Goal: Task Accomplishment & Management: Manage account settings

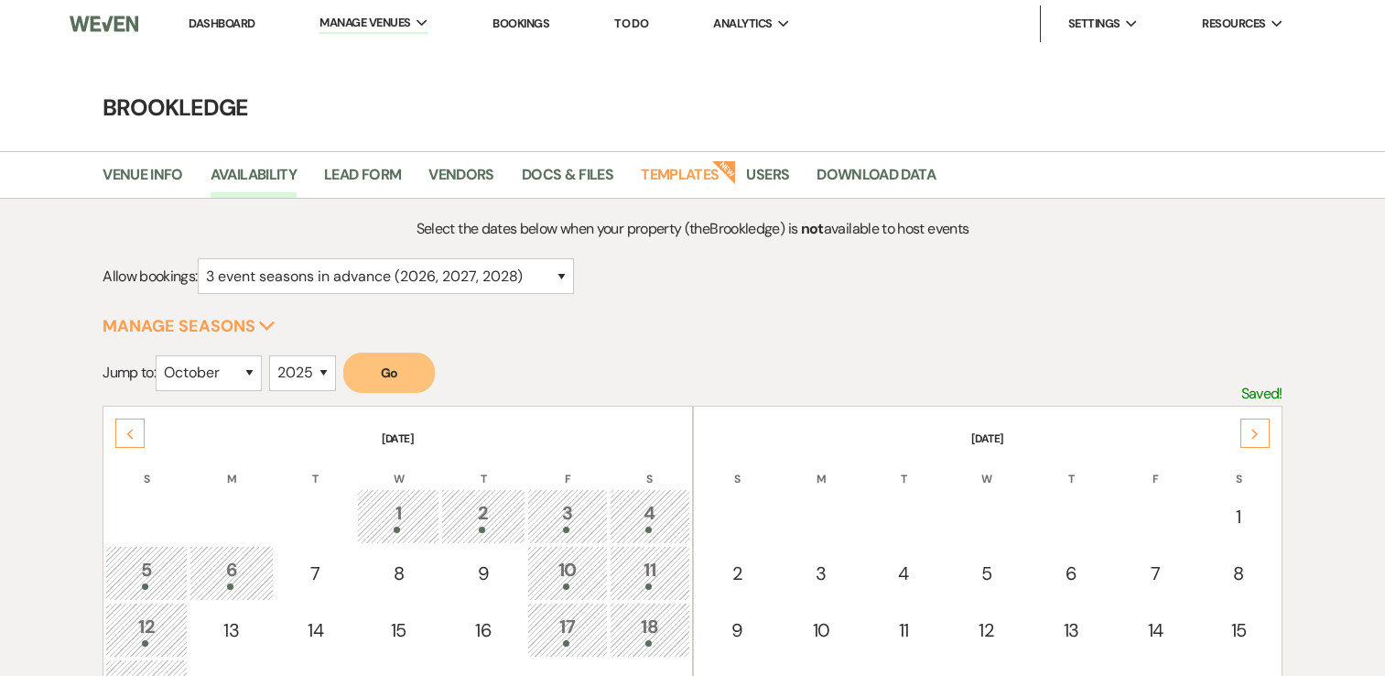
select select "3"
select select "10"
click at [398, 52] on li "Brookledge" at bounding box center [412, 61] width 165 height 18
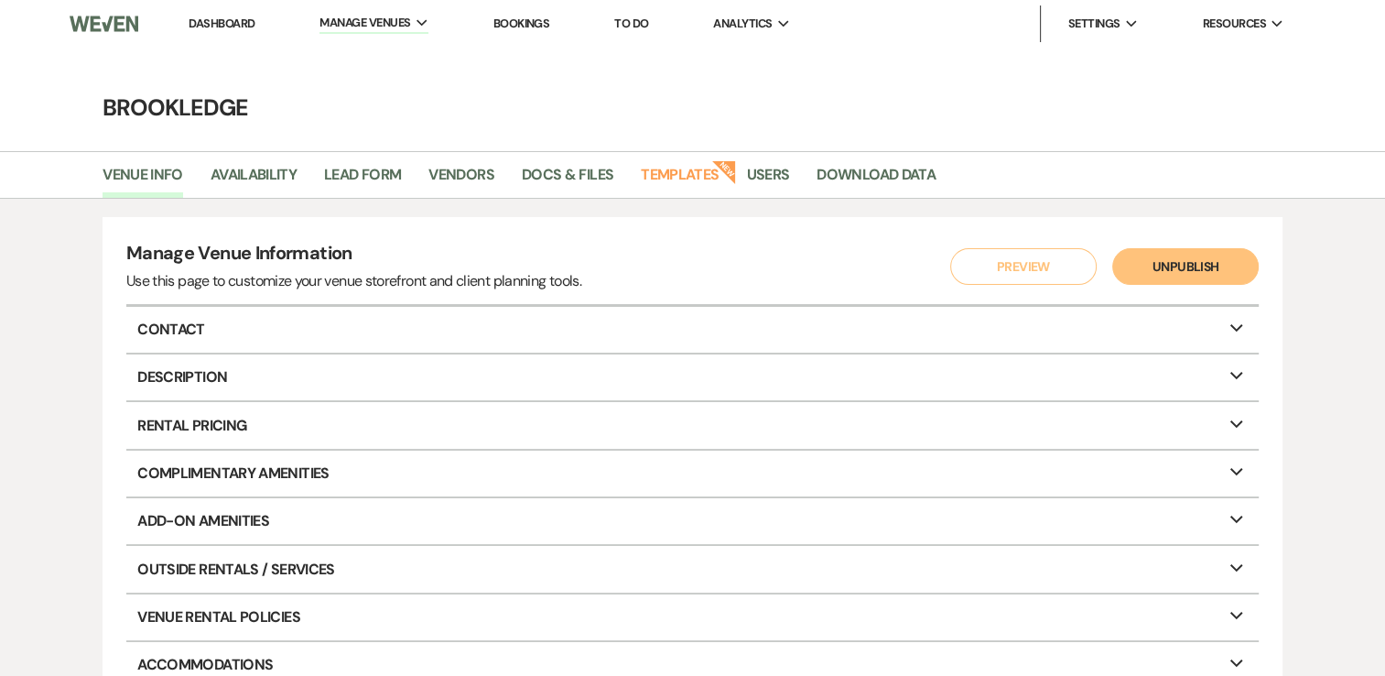
click at [222, 26] on link "Dashboard" at bounding box center [222, 24] width 66 height 16
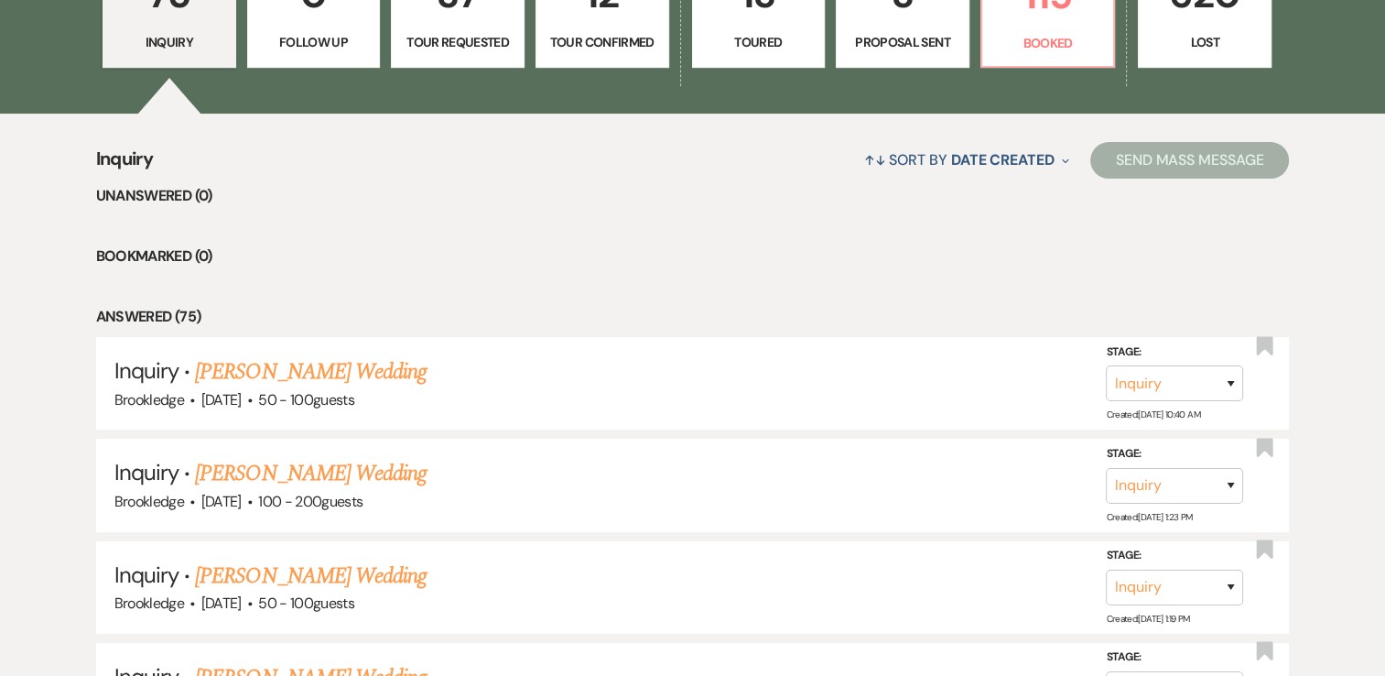
scroll to position [549, 0]
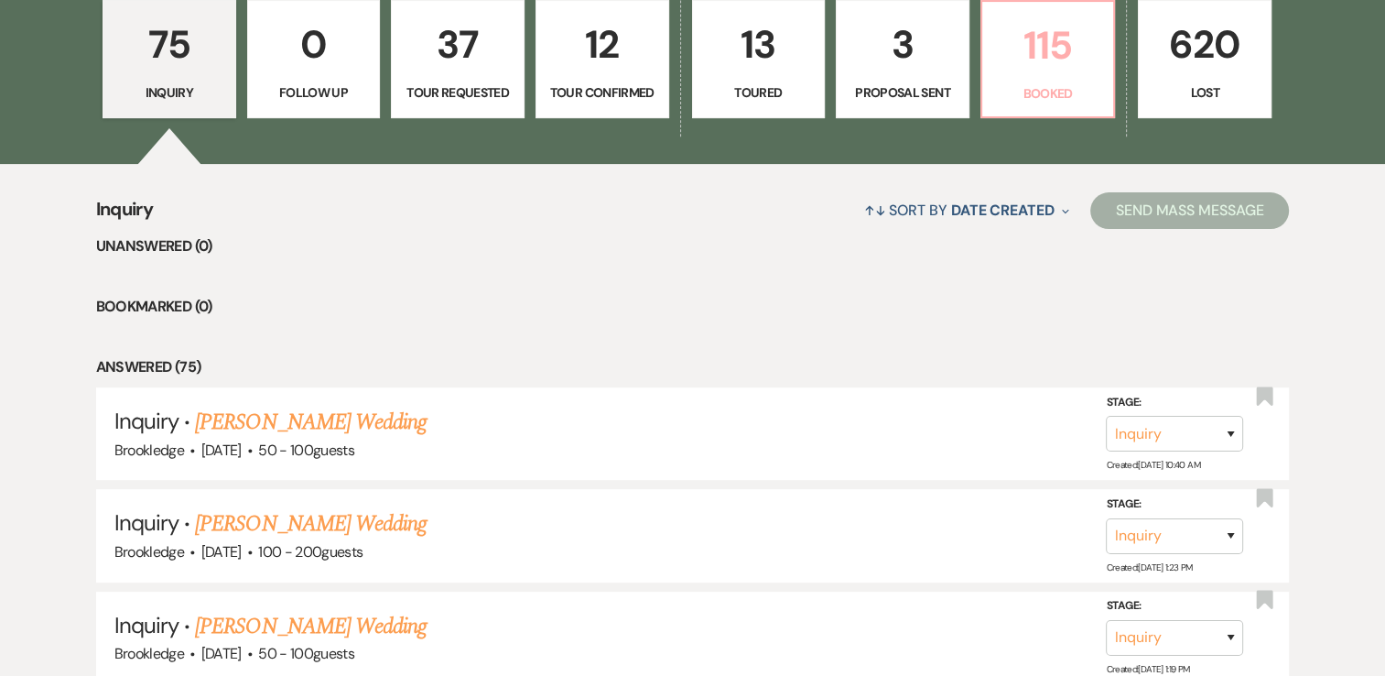
click at [1051, 40] on p "115" at bounding box center [1048, 45] width 110 height 61
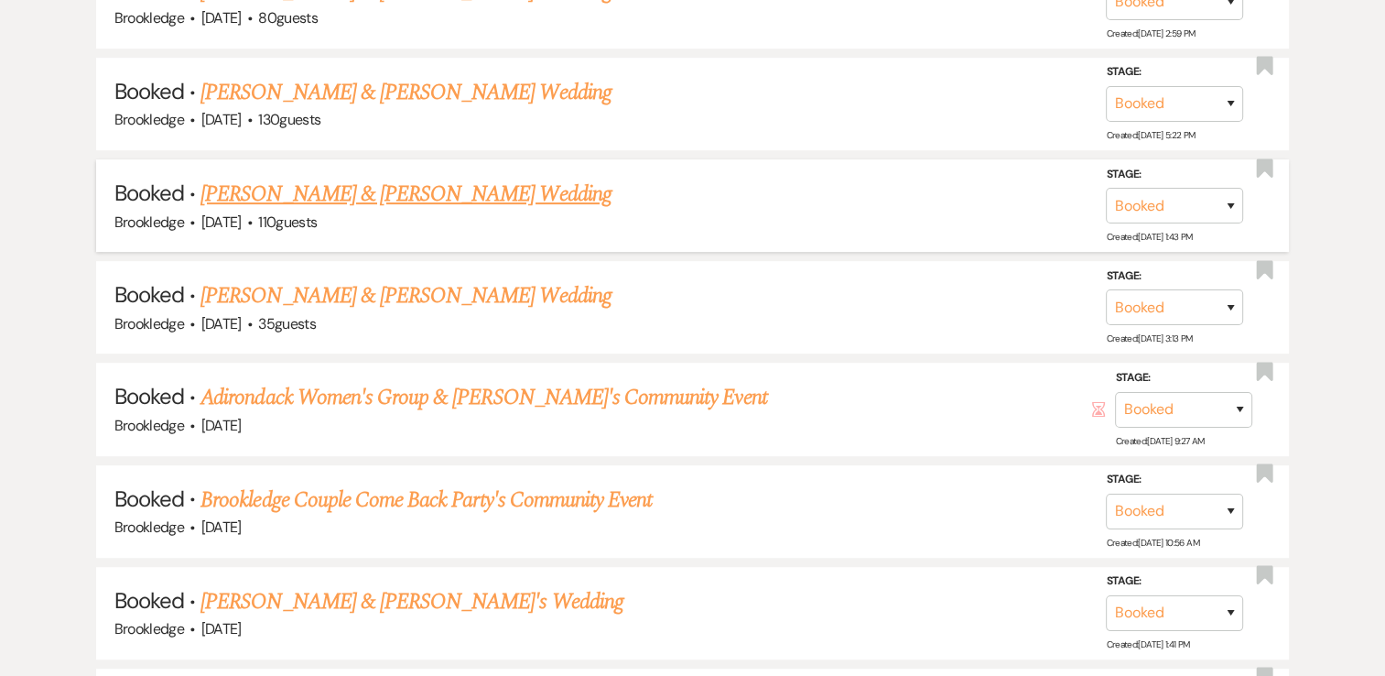
scroll to position [7782, 0]
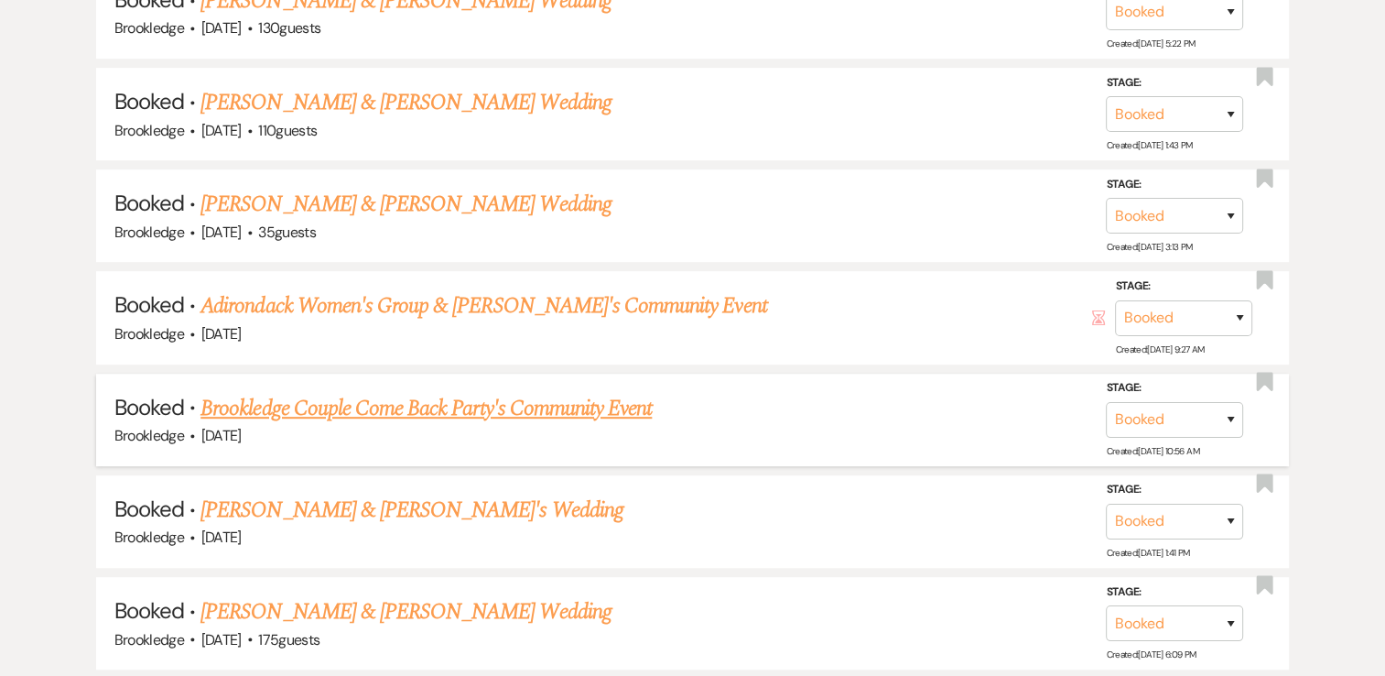
click at [403, 392] on link "Brookledge Couple Come Back Party's Community Event" at bounding box center [425, 408] width 451 height 33
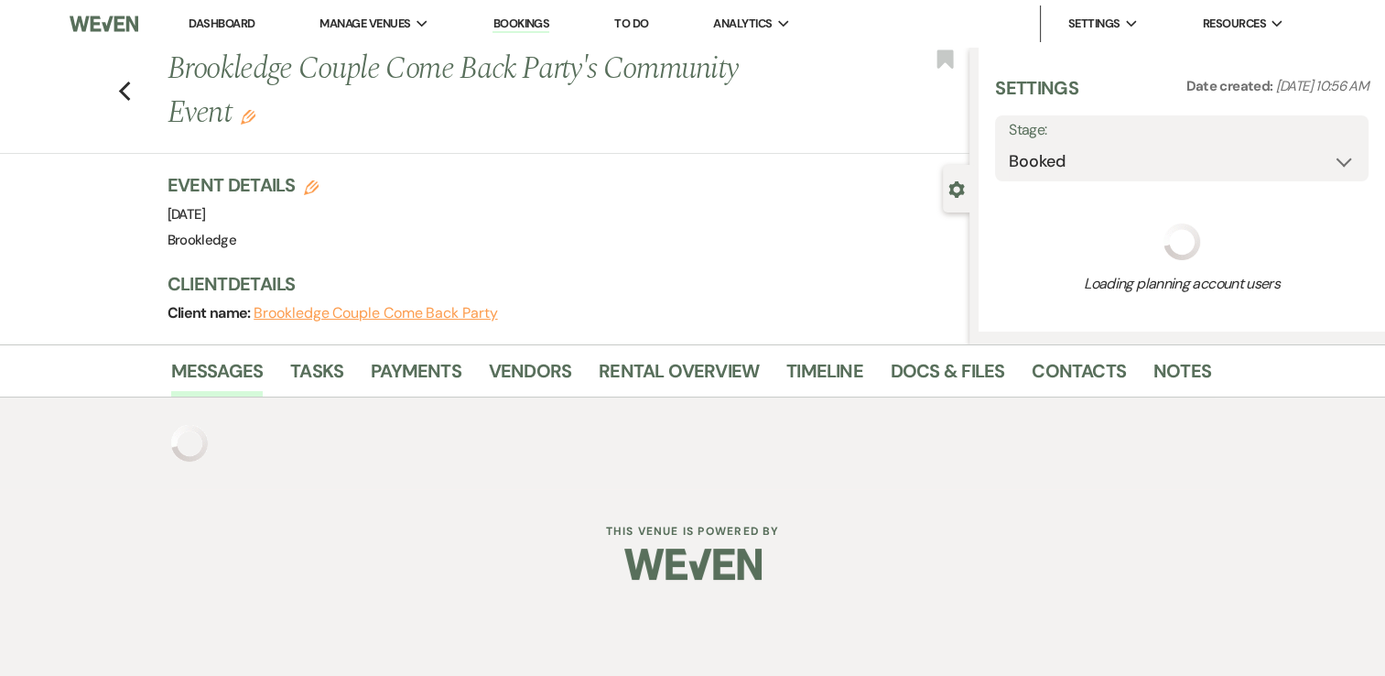
select select "12"
select select "7"
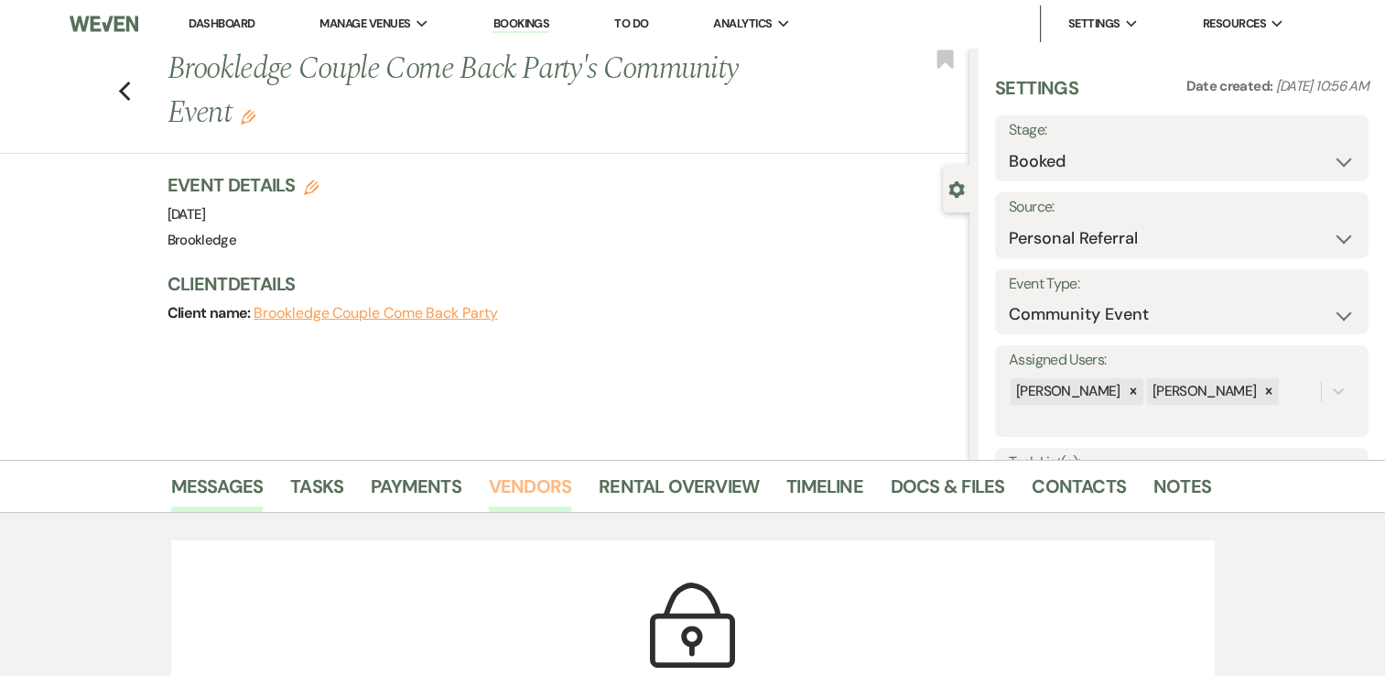
click at [525, 493] on link "Vendors" at bounding box center [530, 491] width 82 height 40
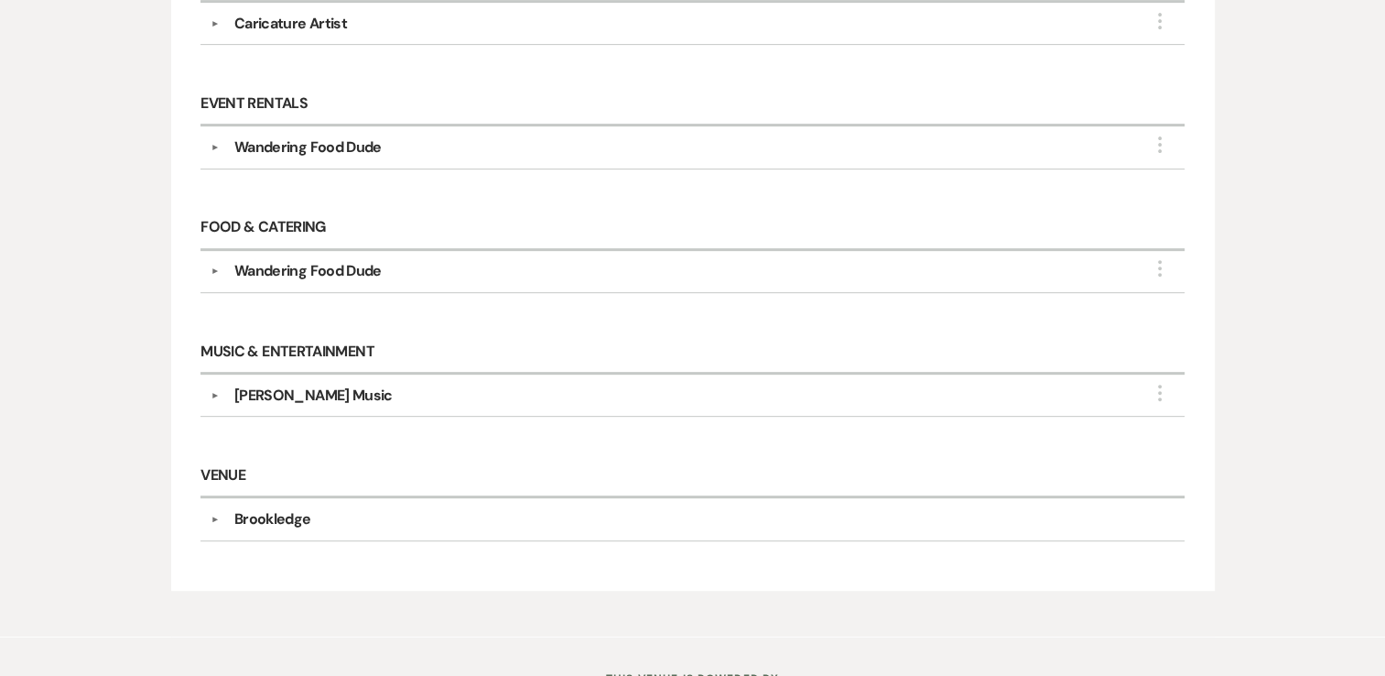
scroll to position [604, 0]
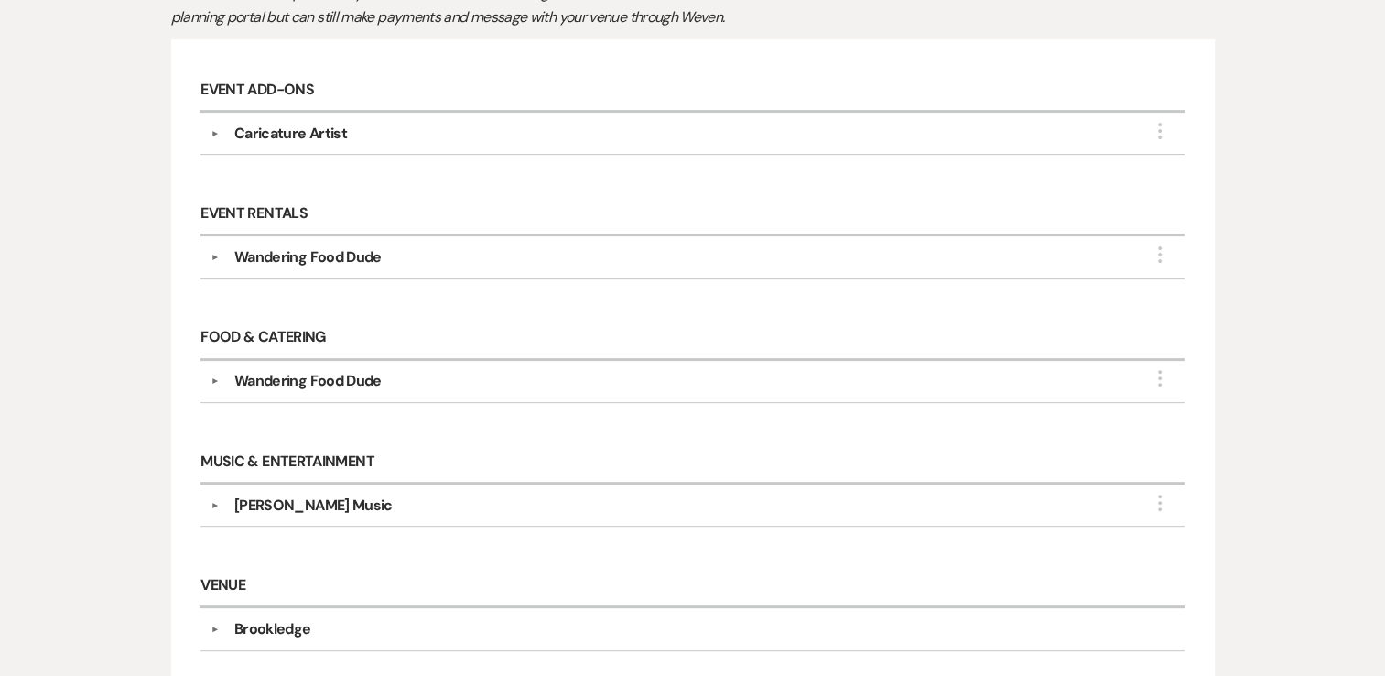
click at [300, 126] on div "Caricature Artist" at bounding box center [290, 134] width 113 height 22
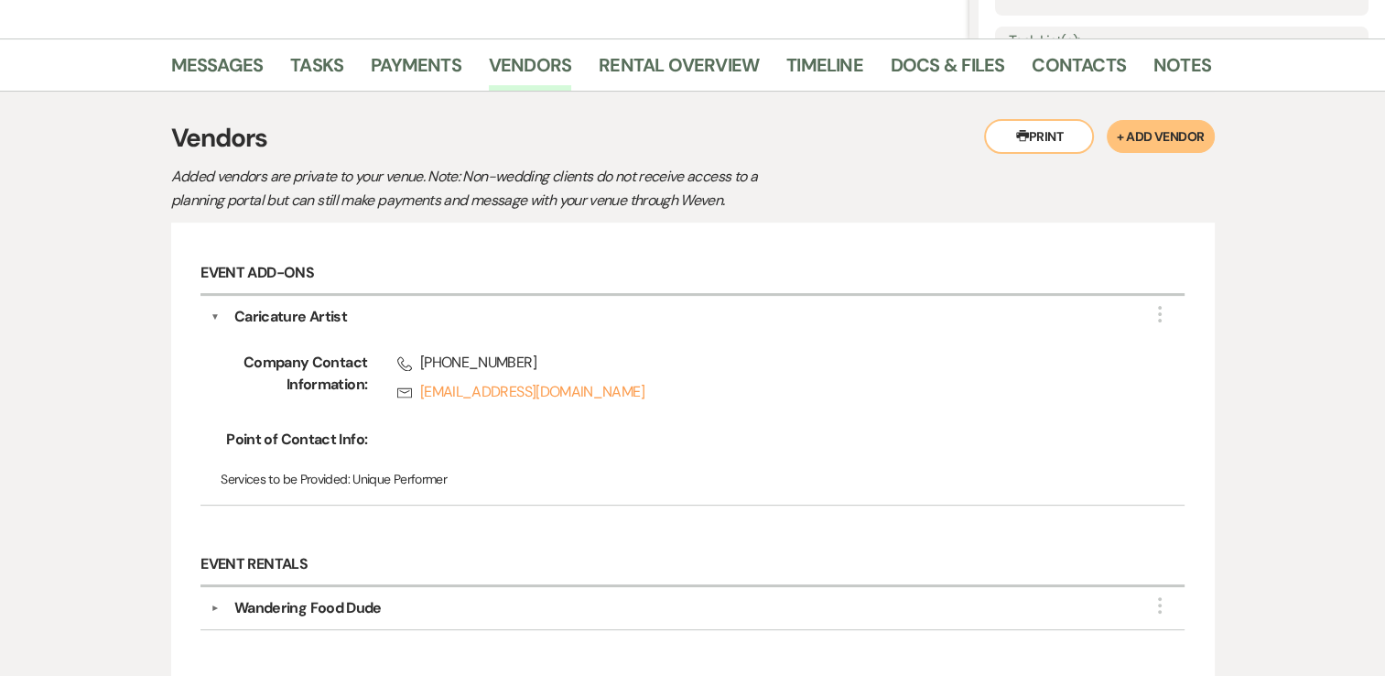
scroll to position [0, 0]
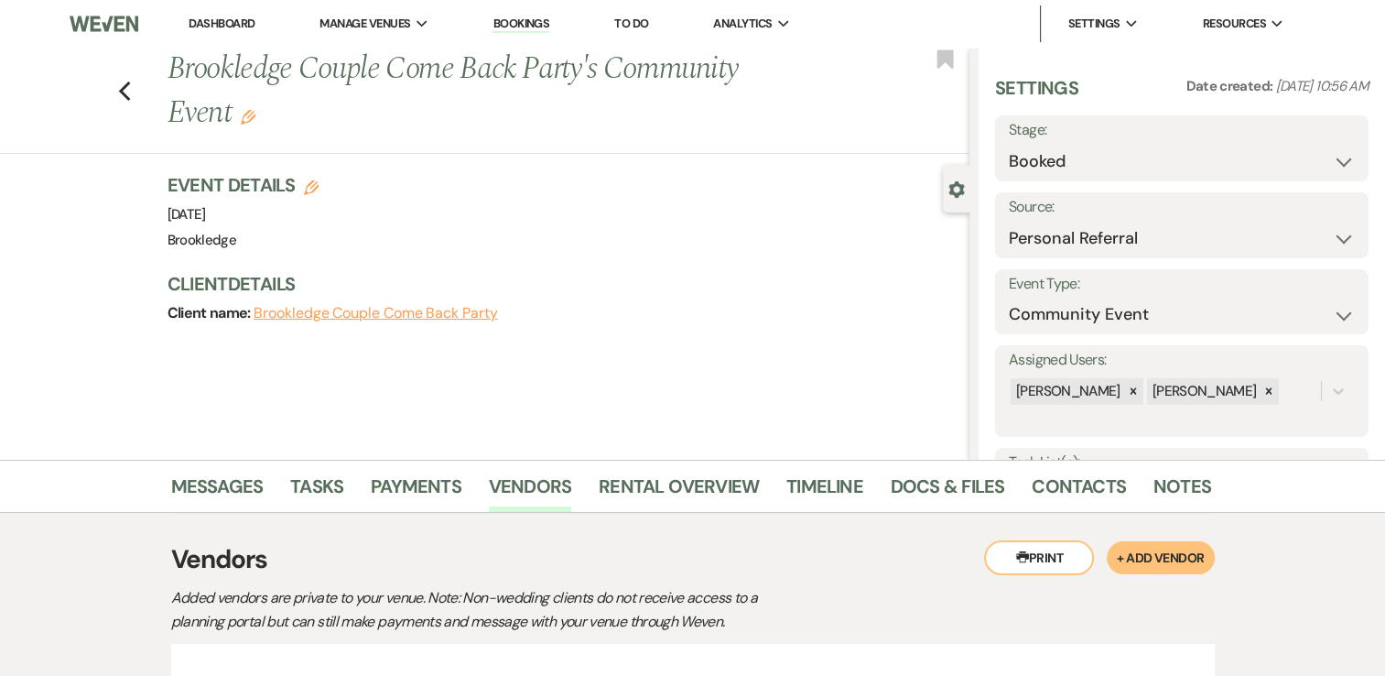
click at [237, 21] on link "Dashboard" at bounding box center [222, 24] width 66 height 16
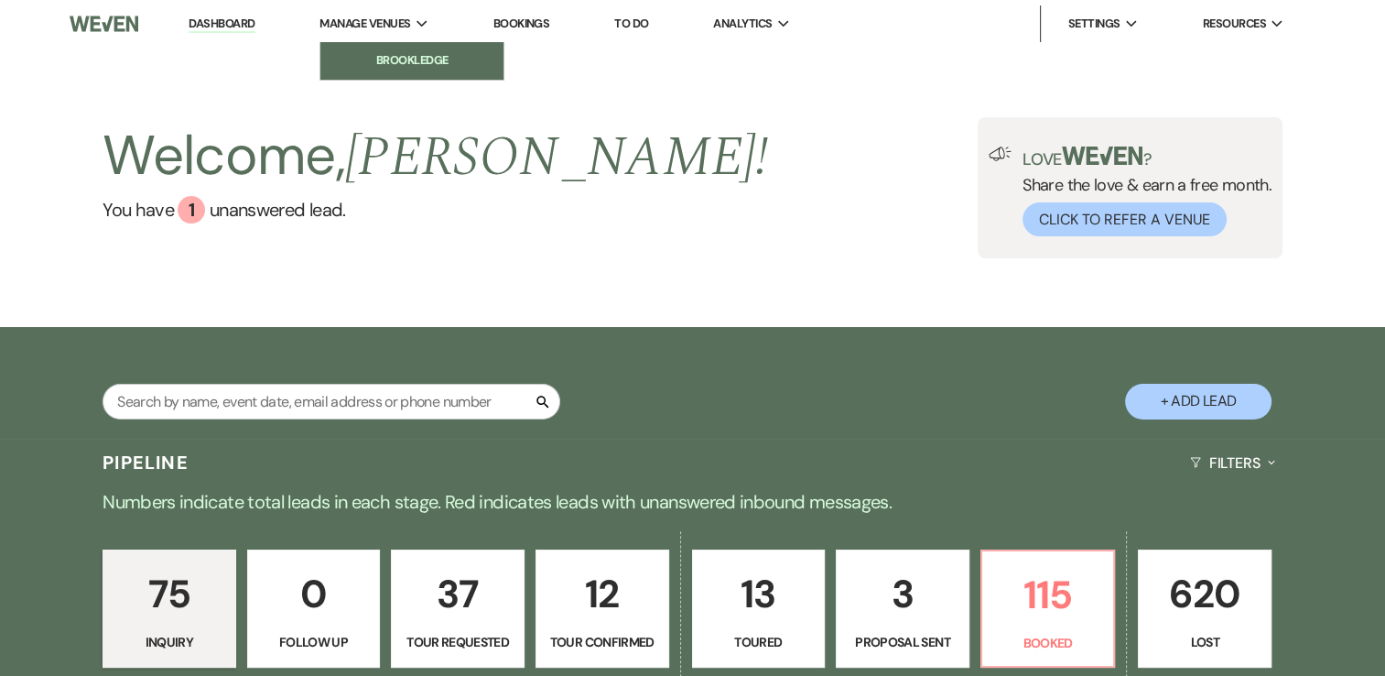
click at [410, 58] on li "Brookledge" at bounding box center [412, 60] width 165 height 18
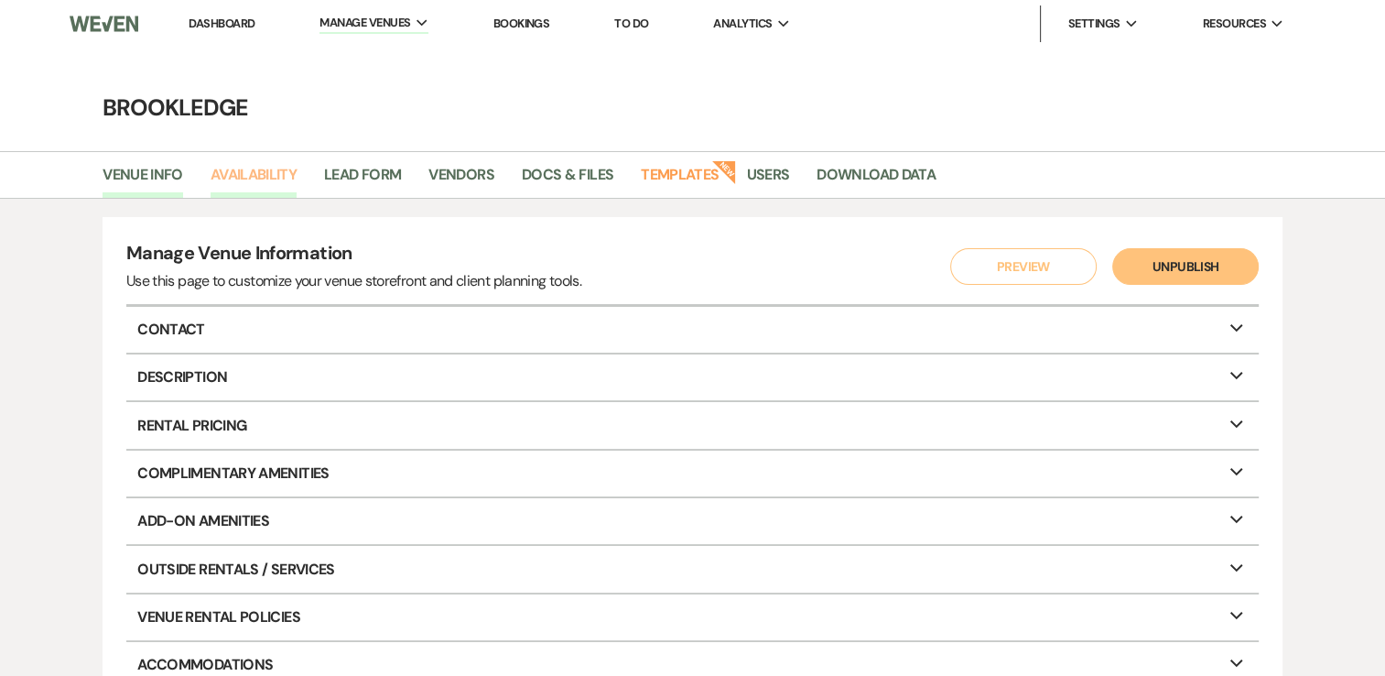
click at [256, 181] on link "Availability" at bounding box center [254, 180] width 86 height 35
select select "3"
select select "2026"
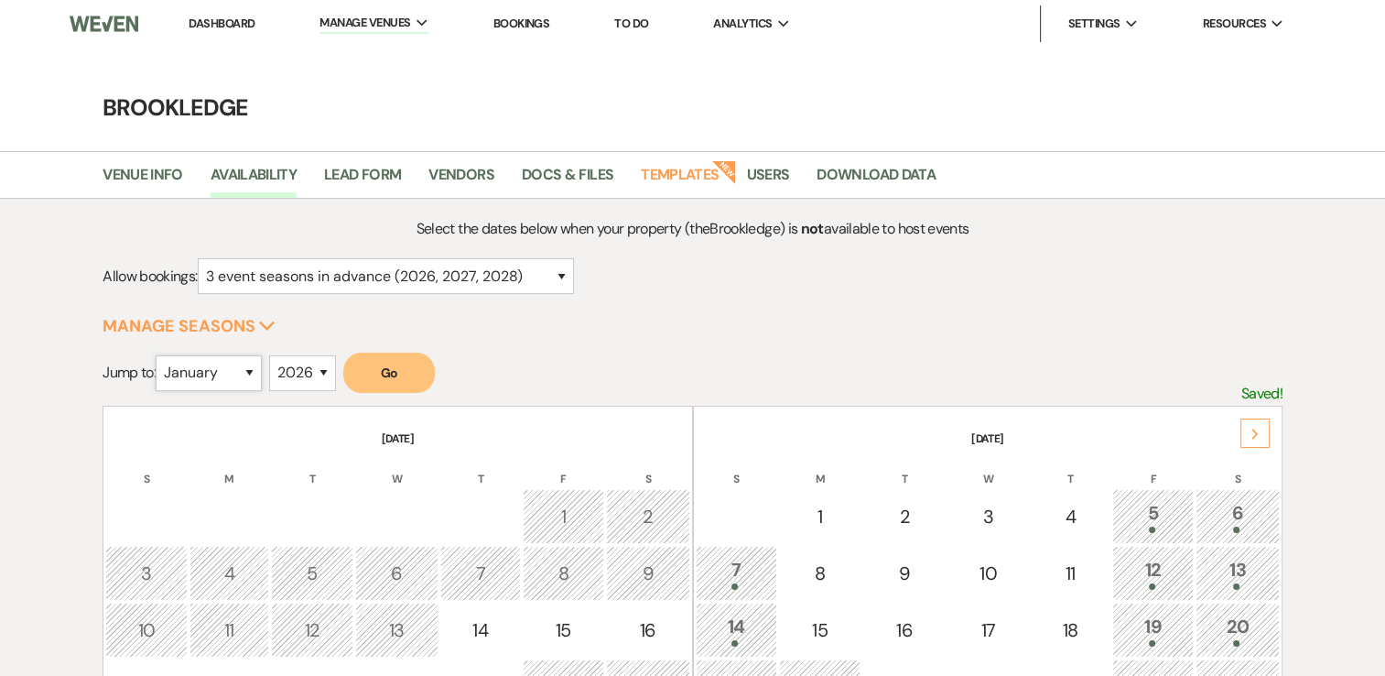
click at [196, 369] on select "January February March April May June July August September October November De…" at bounding box center [209, 373] width 106 height 36
select select "9"
click at [160, 355] on select "January February March April May June July August September October November De…" at bounding box center [209, 373] width 106 height 36
click at [327, 375] on select "2025 2026 2027 2028 2029" at bounding box center [302, 373] width 67 height 36
select select "2025"
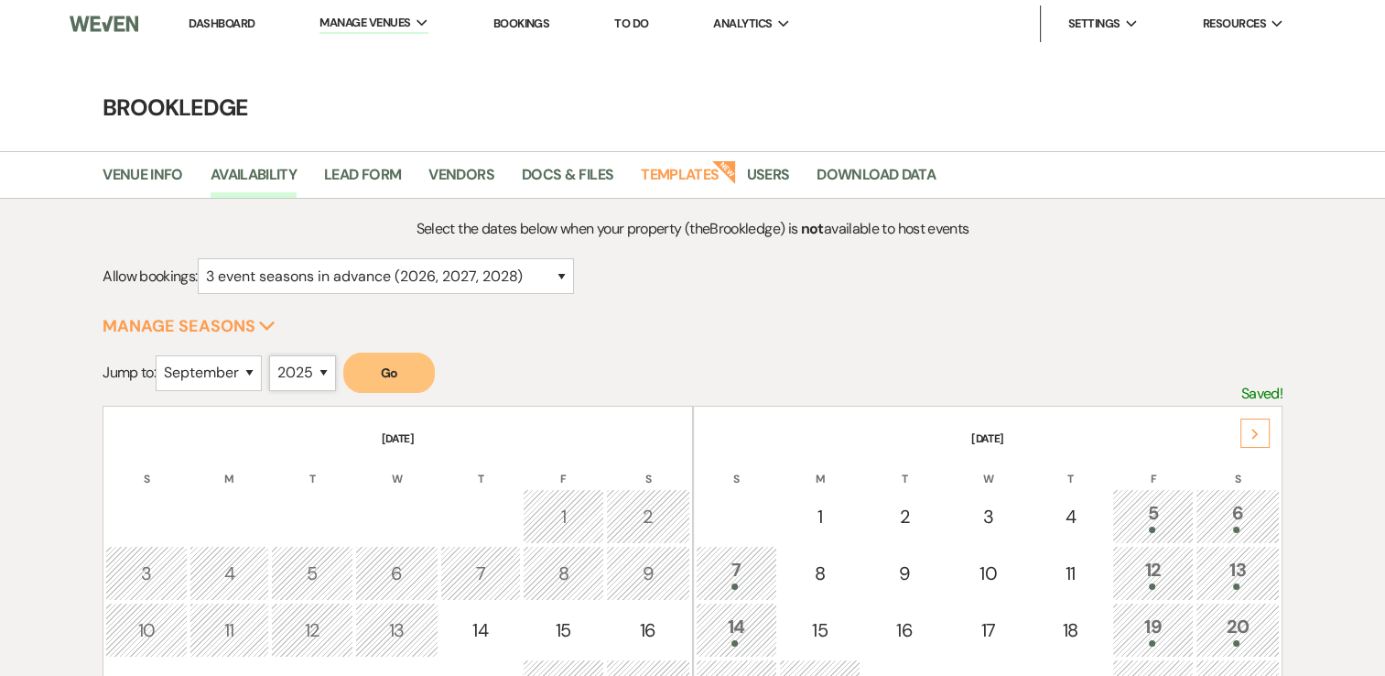
click at [274, 355] on select "2025 2026 2027 2028 2029" at bounding box center [302, 373] width 67 height 36
click at [429, 372] on button "Go" at bounding box center [389, 372] width 92 height 40
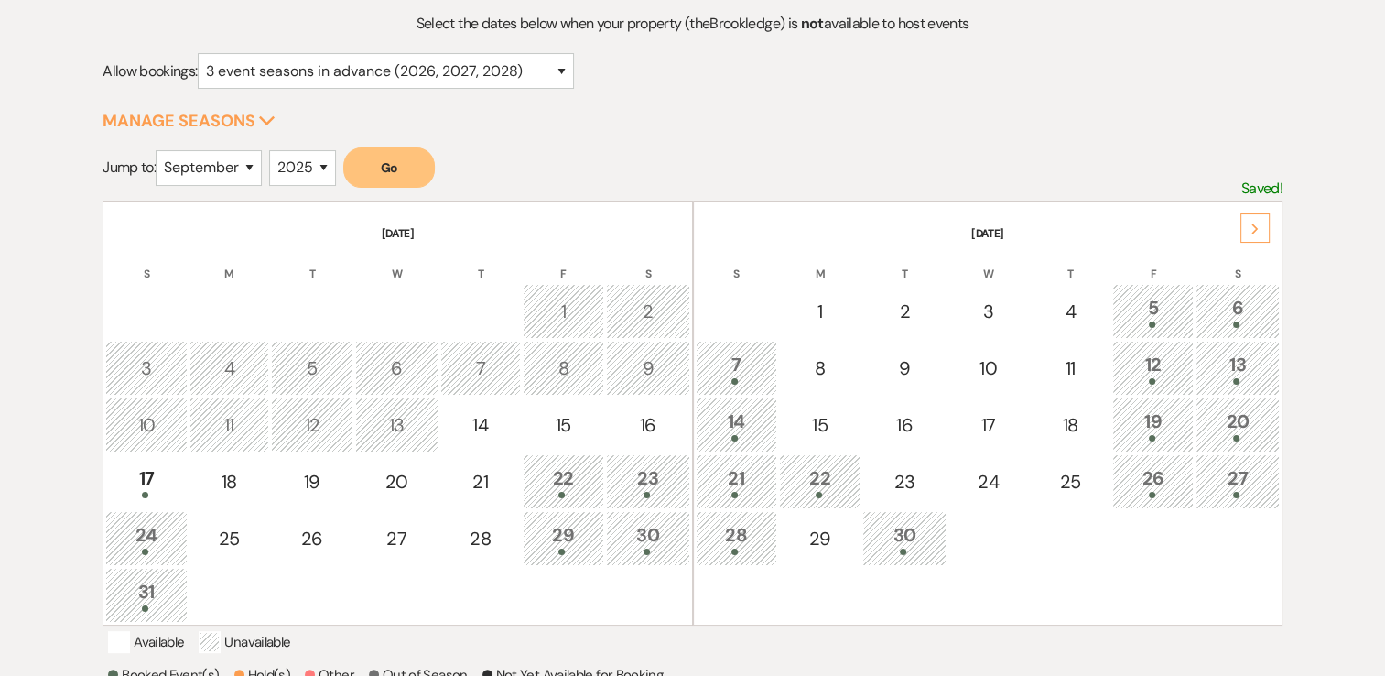
scroll to position [275, 0]
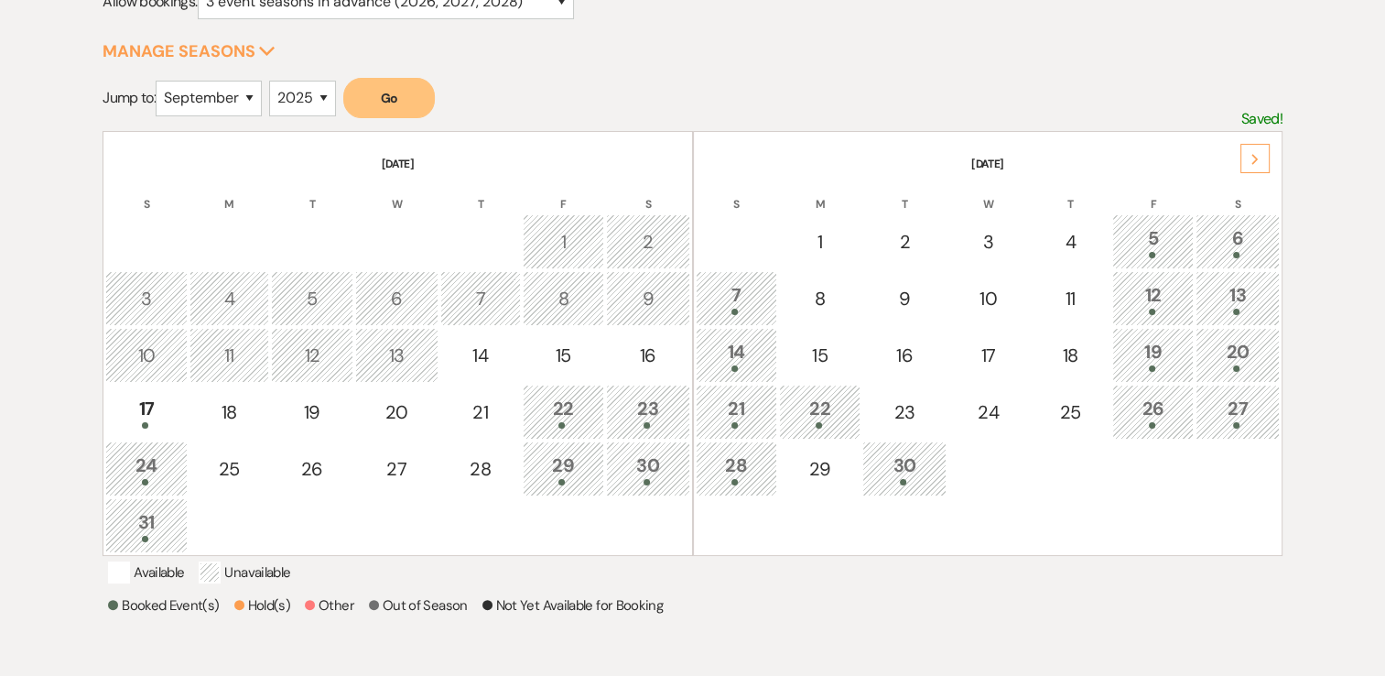
click at [1257, 155] on icon "Next" at bounding box center [1255, 159] width 9 height 11
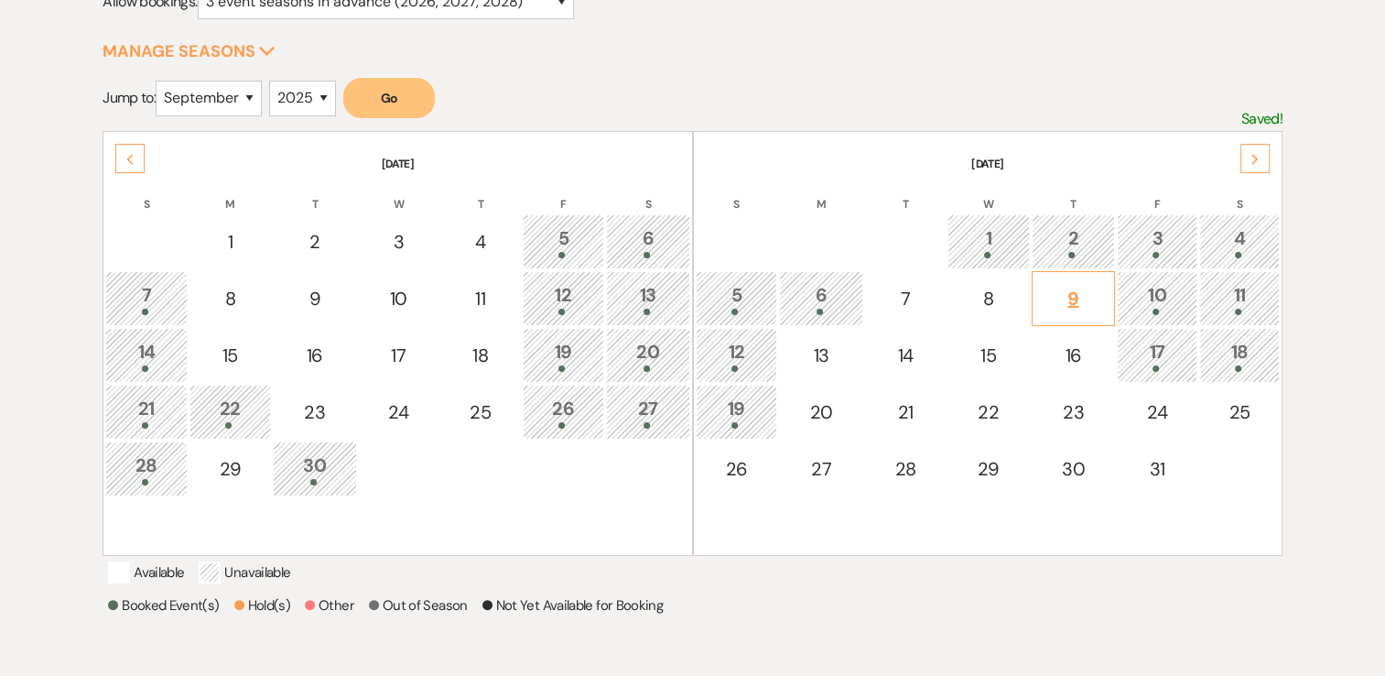
click at [1079, 276] on td "9" at bounding box center [1074, 298] width 84 height 55
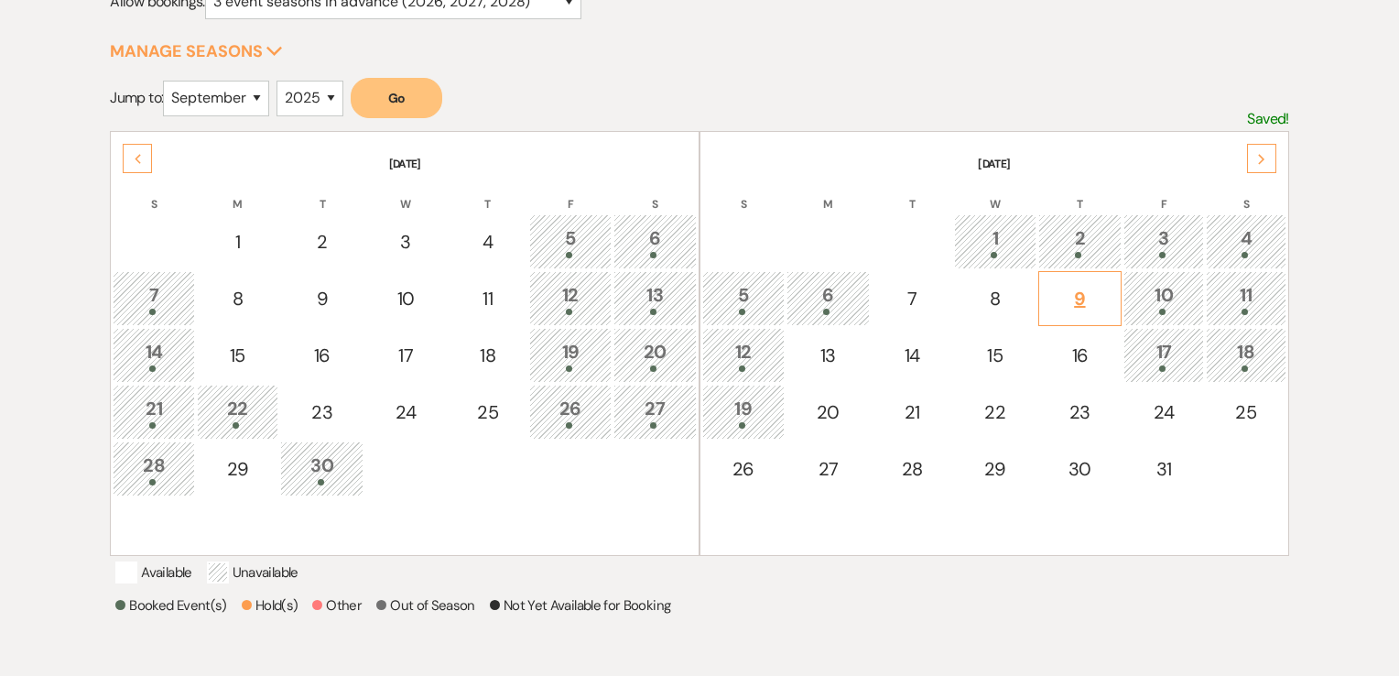
select select "other"
select select "false"
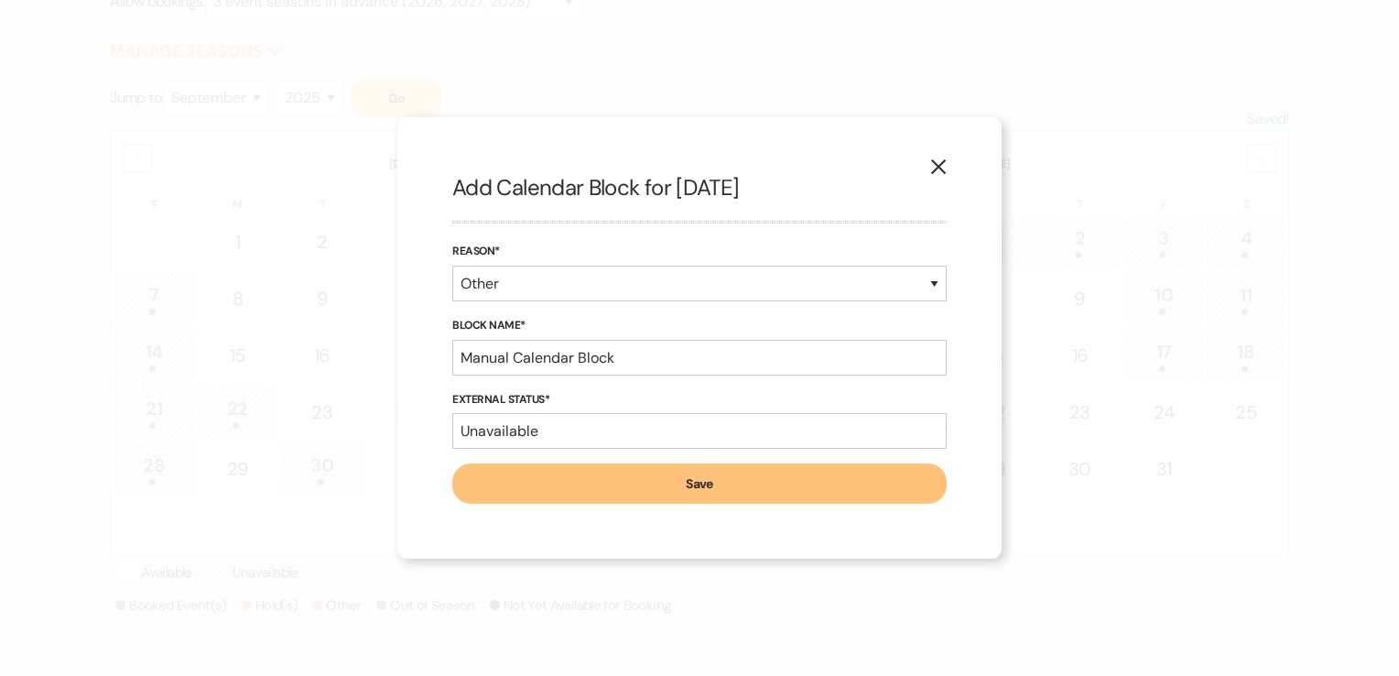
click at [936, 165] on use "button" at bounding box center [938, 166] width 15 height 15
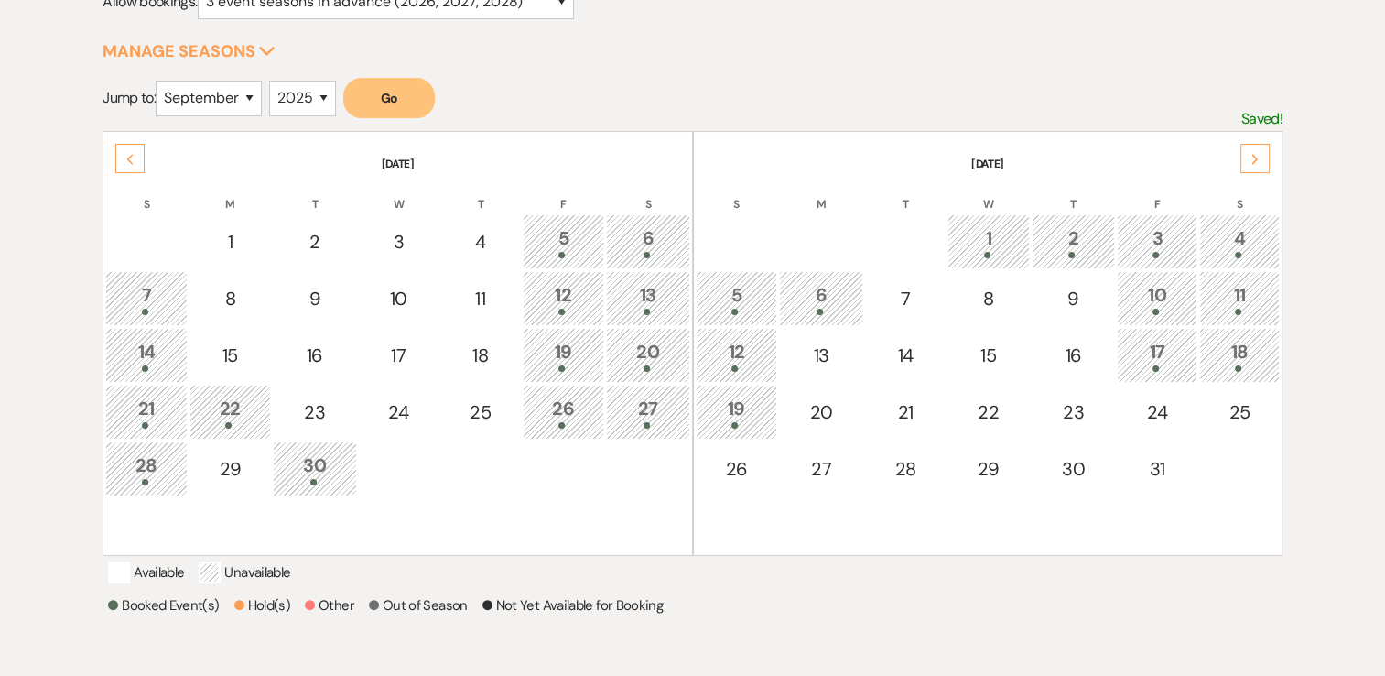
click at [1084, 233] on div "2" at bounding box center [1074, 241] width 64 height 34
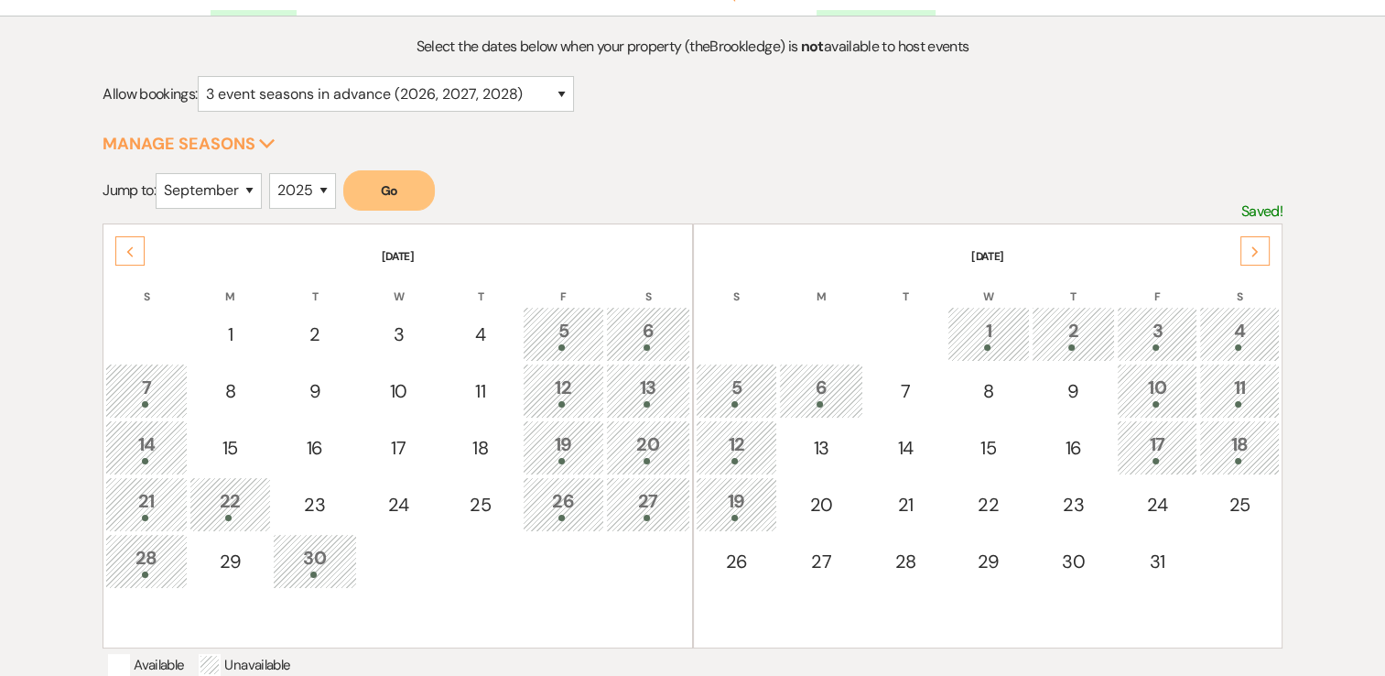
scroll to position [0, 0]
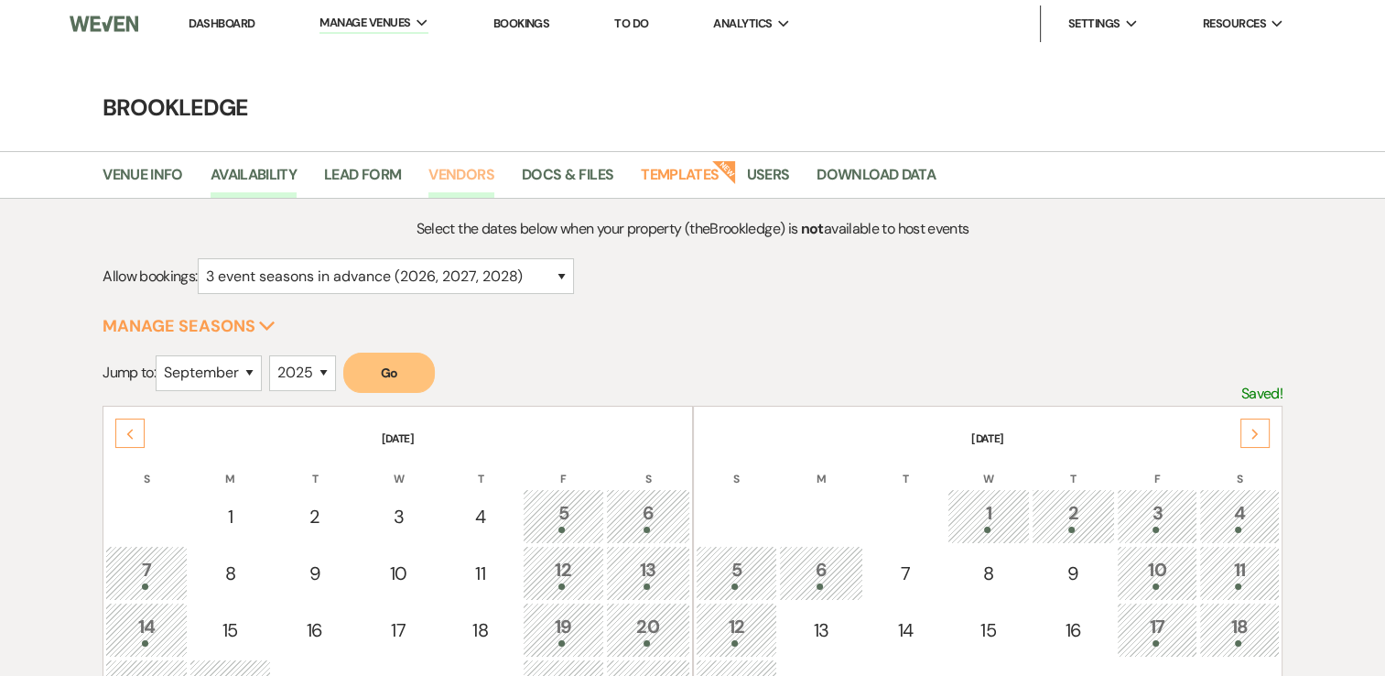
click at [468, 179] on link "Vendors" at bounding box center [461, 180] width 66 height 35
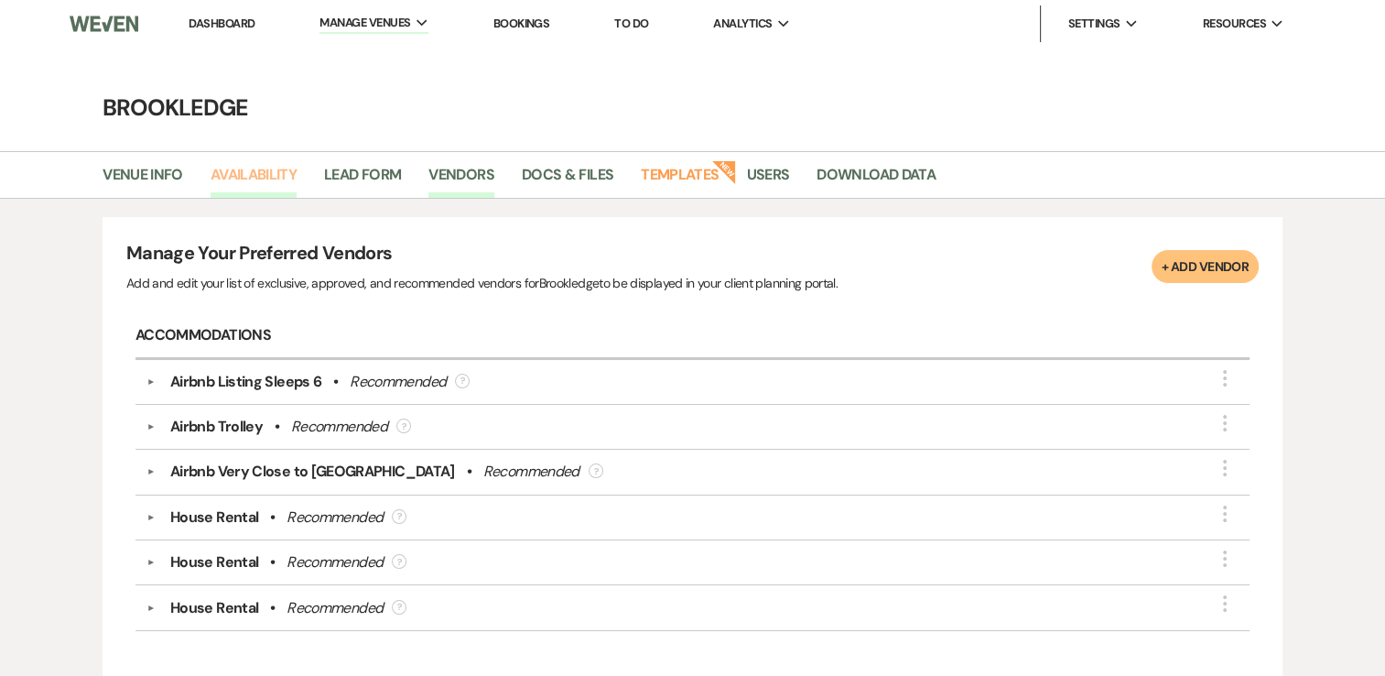
click at [253, 170] on link "Availability" at bounding box center [254, 180] width 86 height 35
select select "3"
select select "2026"
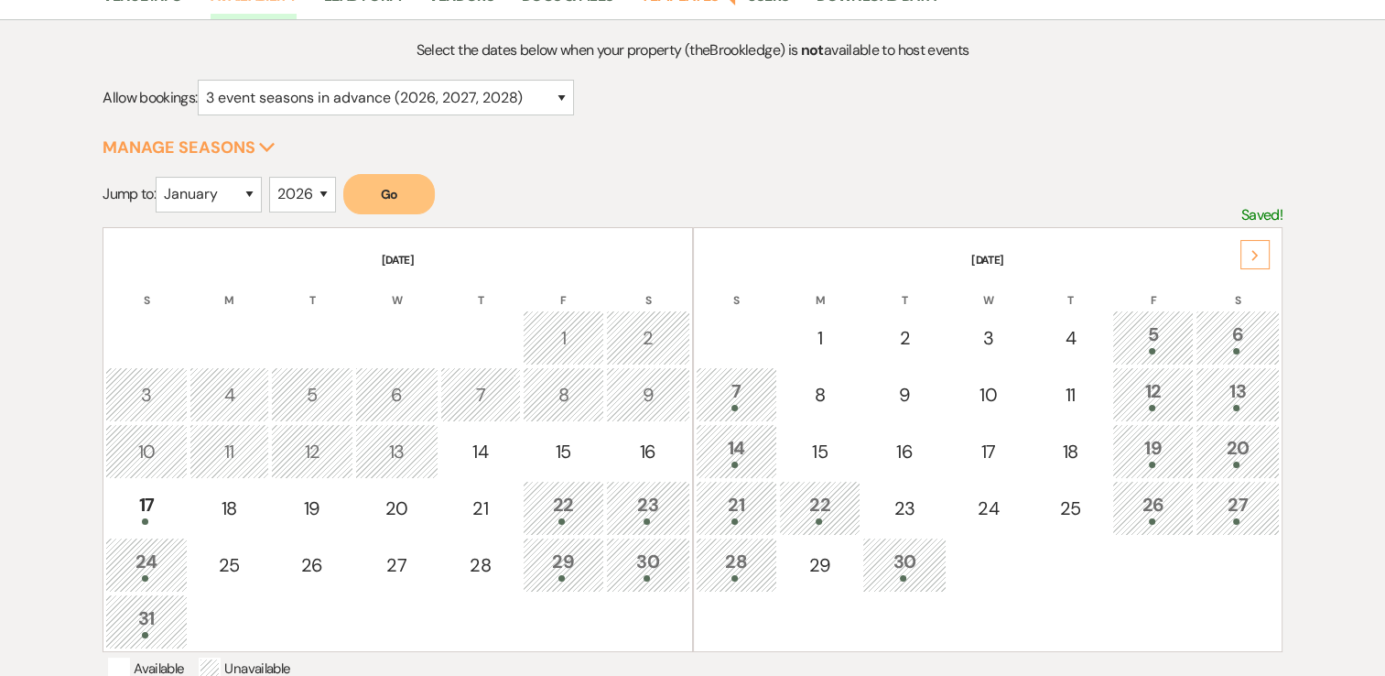
scroll to position [183, 0]
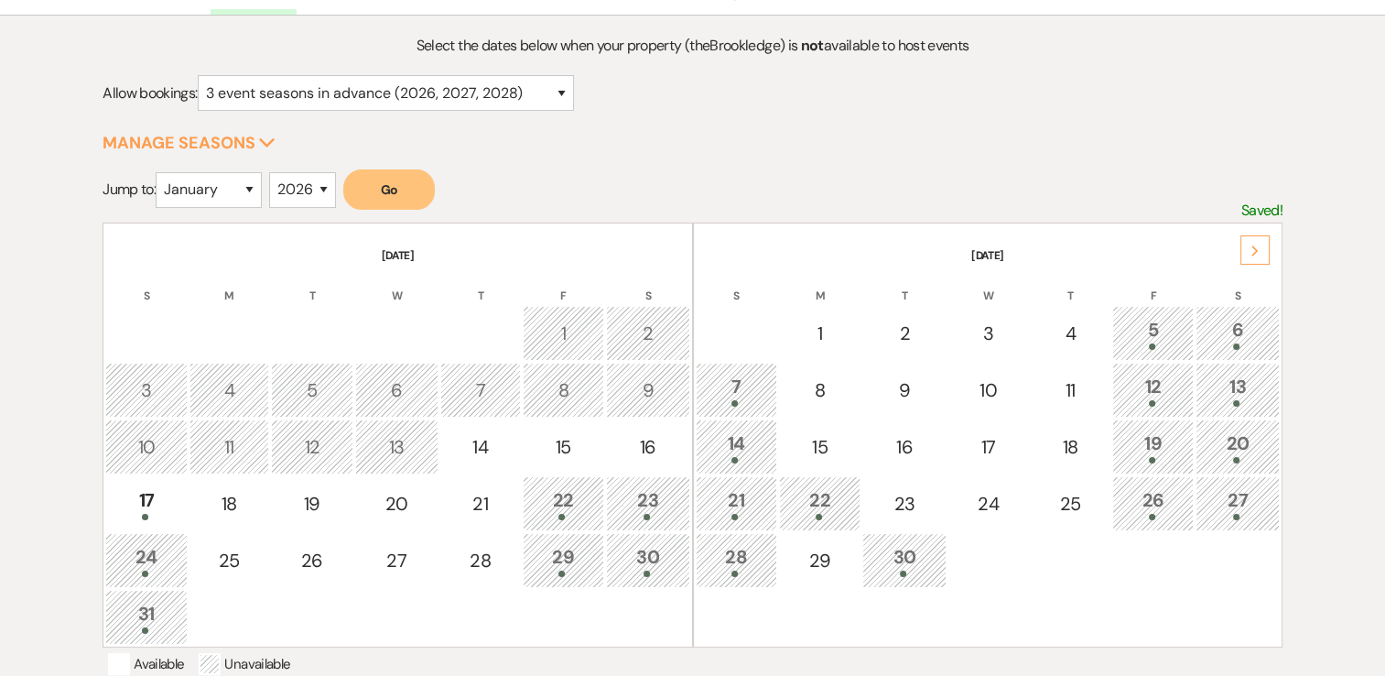
click at [1259, 245] on icon "Next" at bounding box center [1255, 250] width 9 height 11
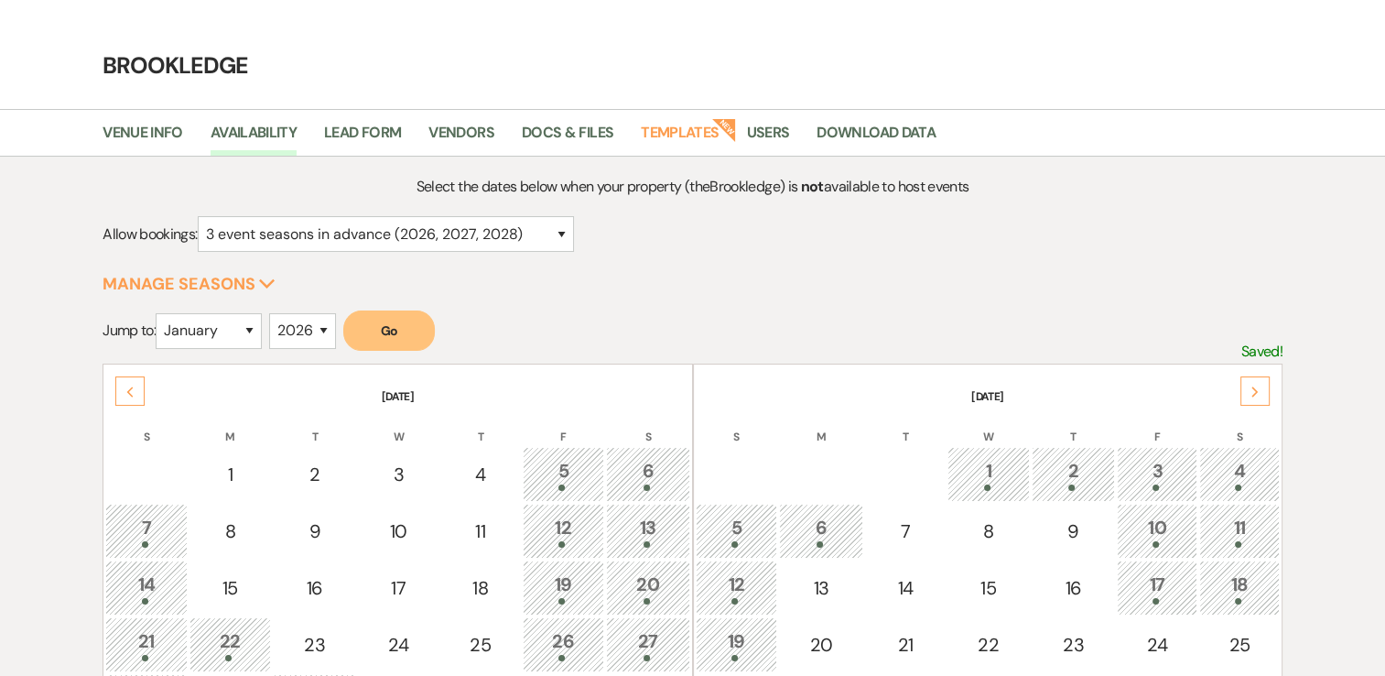
scroll to position [0, 0]
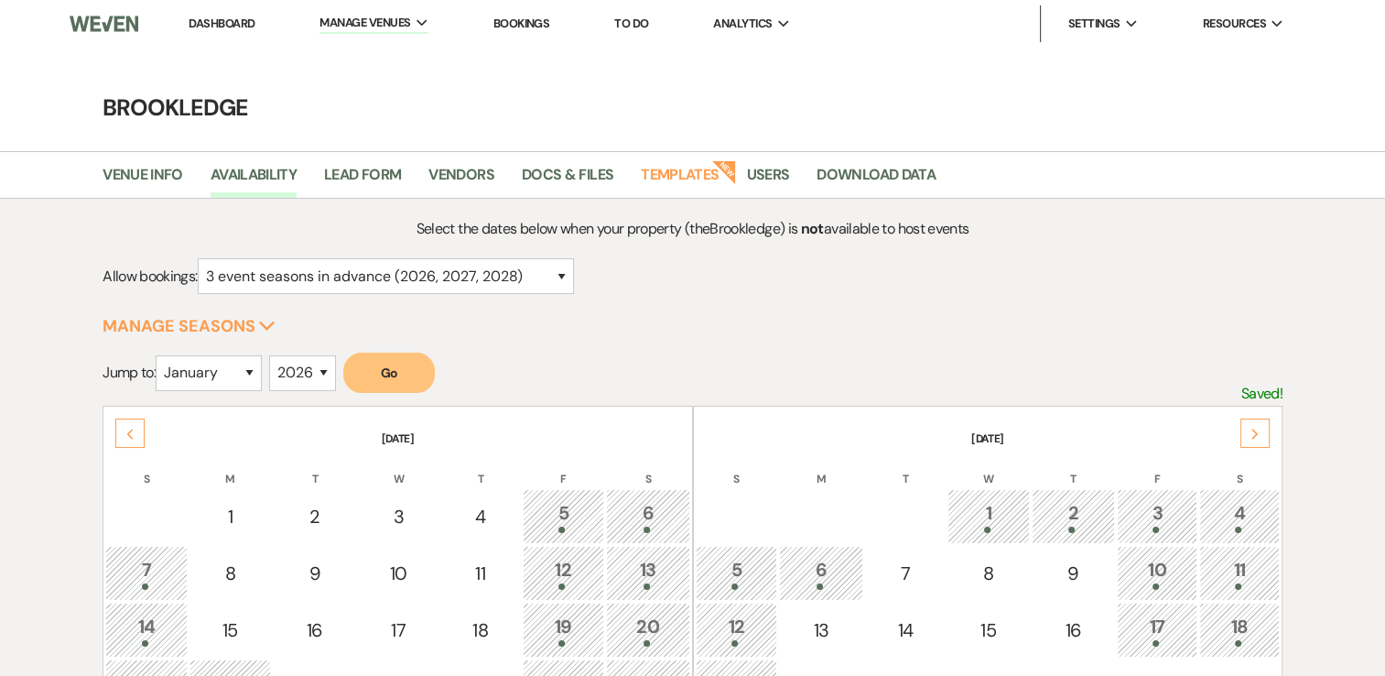
click at [209, 24] on link "Dashboard" at bounding box center [222, 24] width 66 height 16
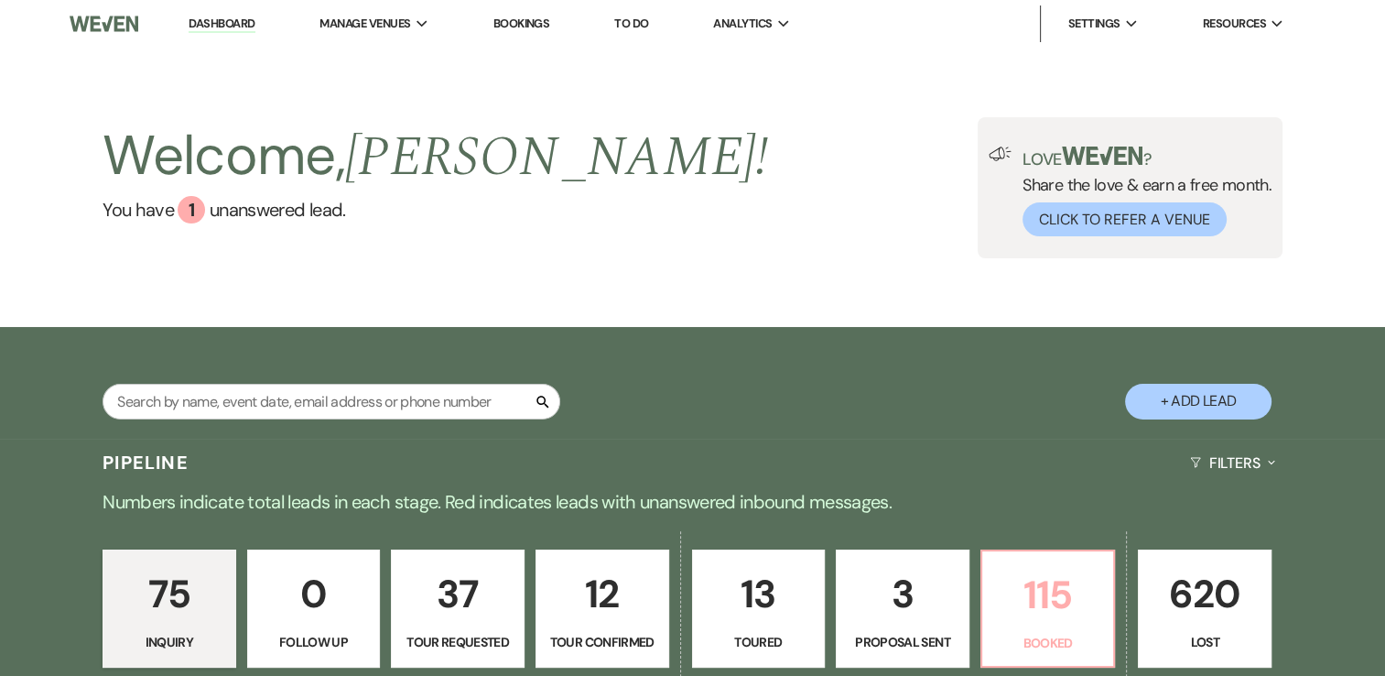
click at [1044, 590] on p "115" at bounding box center [1048, 594] width 110 height 61
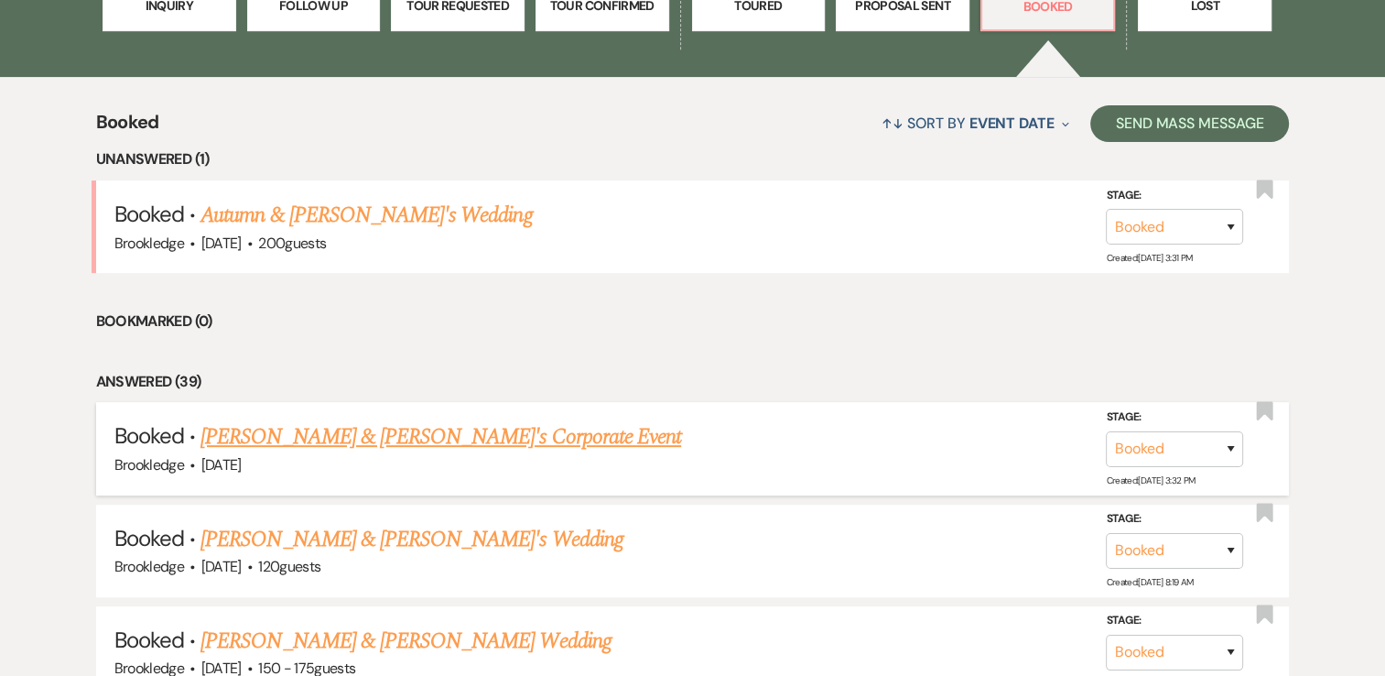
scroll to position [641, 0]
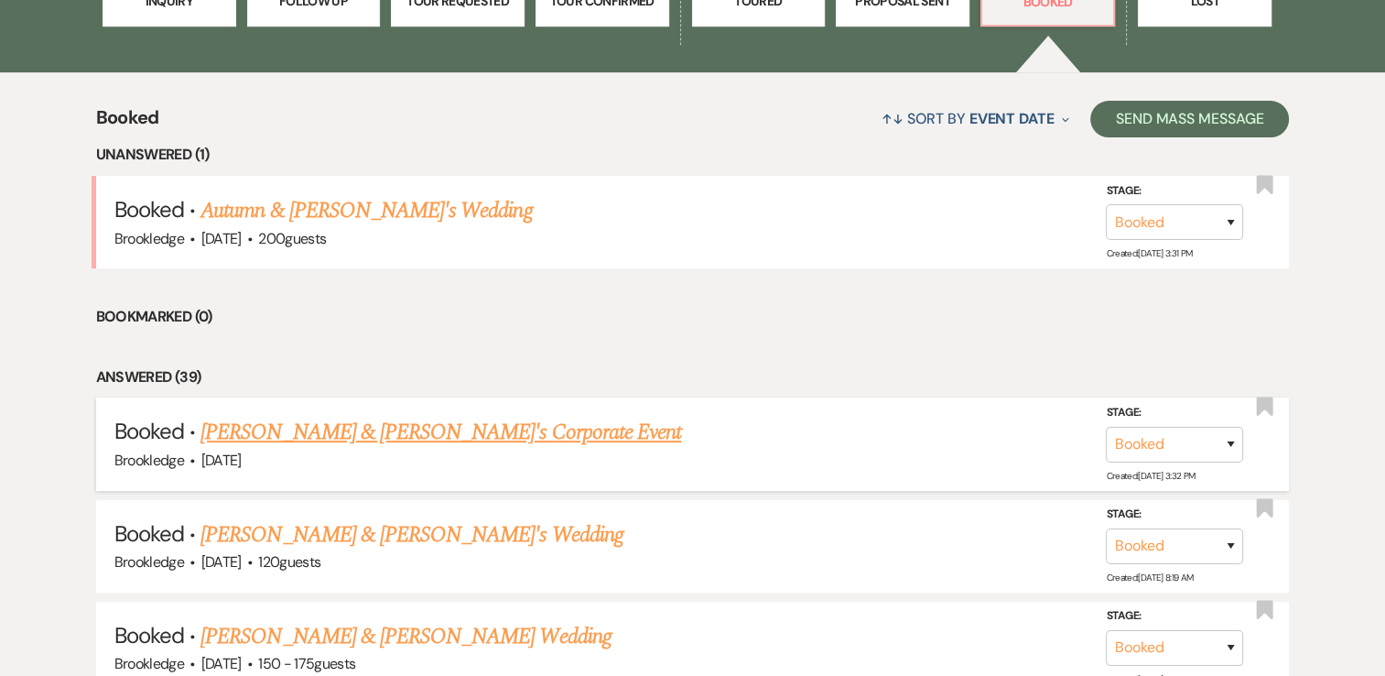
click at [368, 431] on link "[PERSON_NAME] & [PERSON_NAME]'s Corporate Event" at bounding box center [440, 432] width 481 height 33
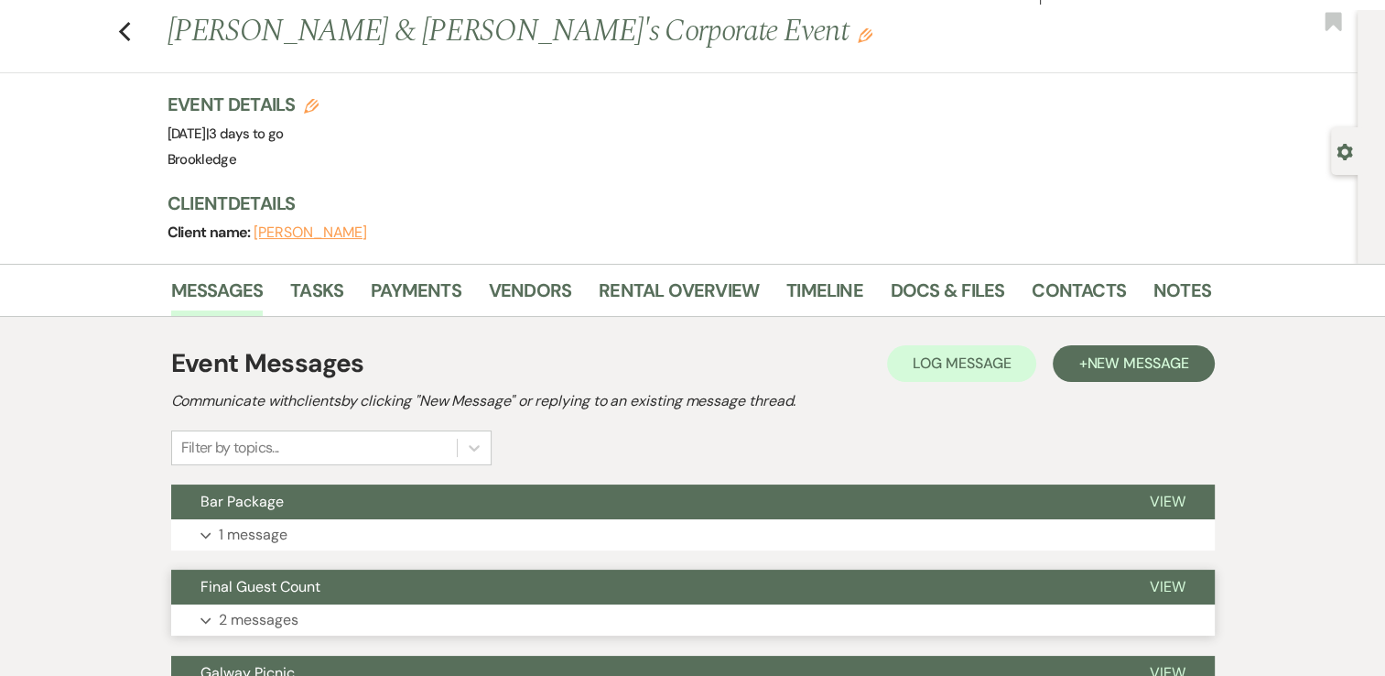
scroll to position [37, 0]
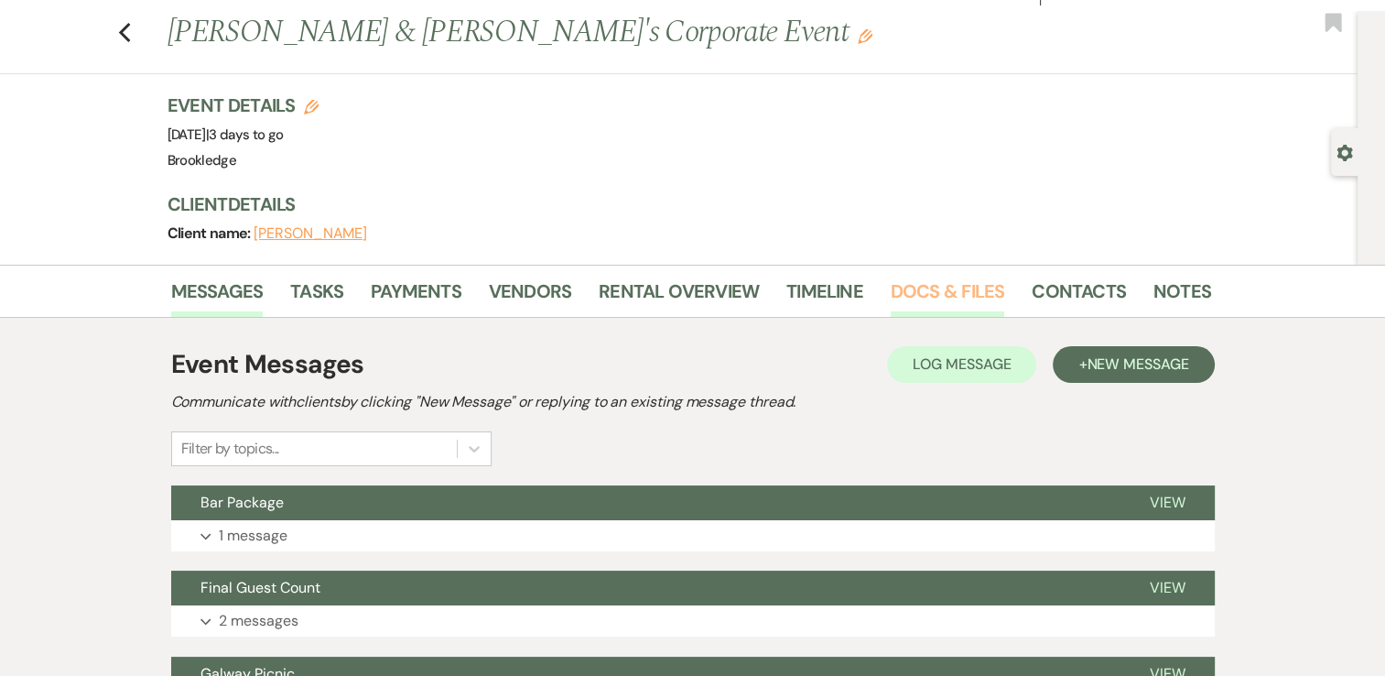
click at [920, 290] on link "Docs & Files" at bounding box center [948, 296] width 114 height 40
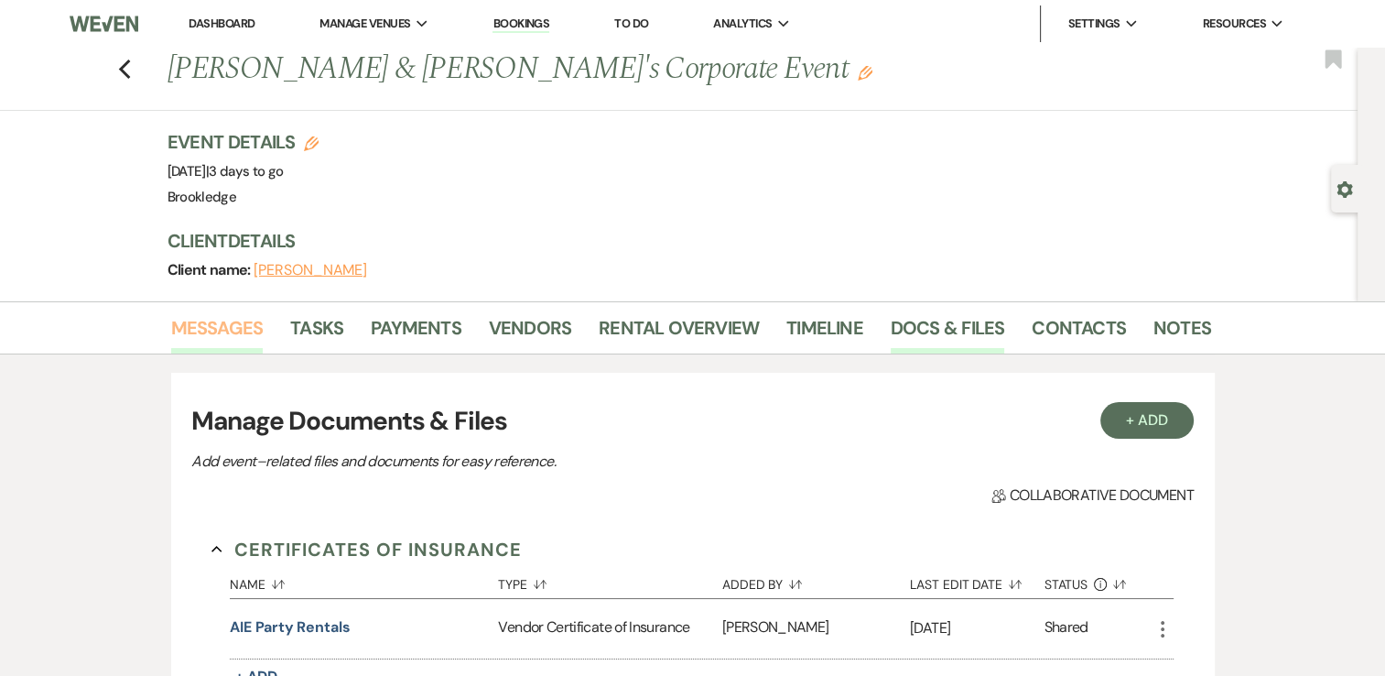
click at [239, 321] on link "Messages" at bounding box center [217, 333] width 92 height 40
